Goal: Task Accomplishment & Management: Use online tool/utility

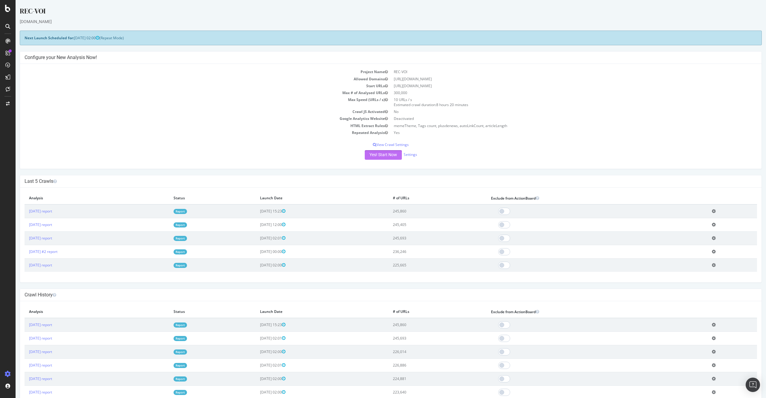
click at [377, 155] on button "Yes! Start Now" at bounding box center [383, 155] width 37 height 10
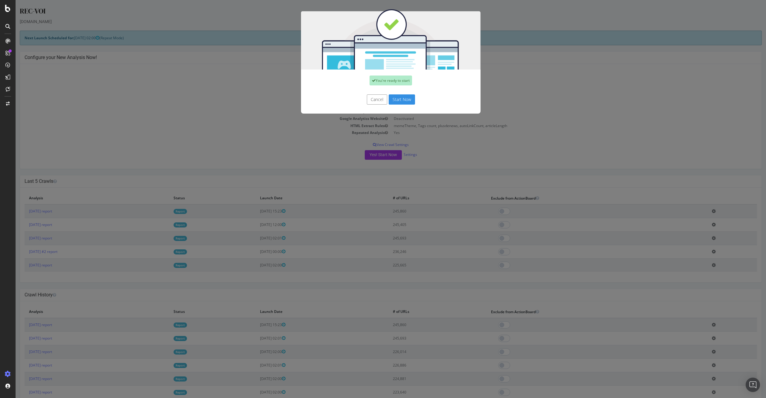
click at [398, 102] on button "Start Now" at bounding box center [402, 99] width 26 height 10
